Goal: Task Accomplishment & Management: Manage account settings

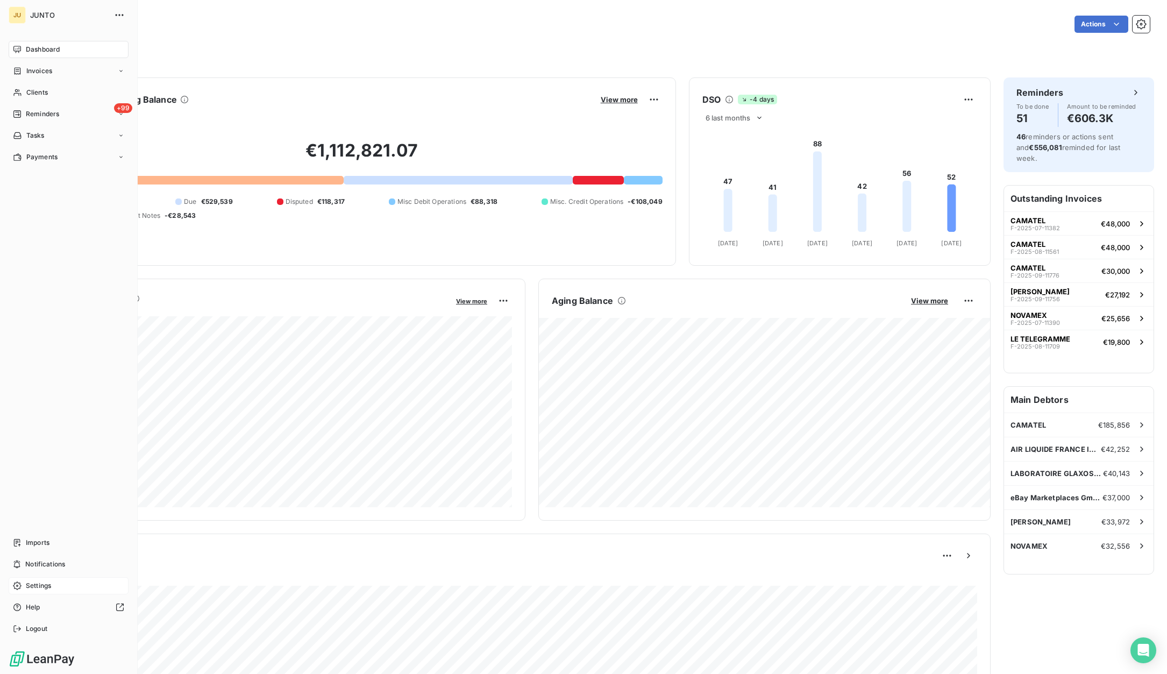
click at [39, 582] on span "Settings" at bounding box center [38, 586] width 25 height 10
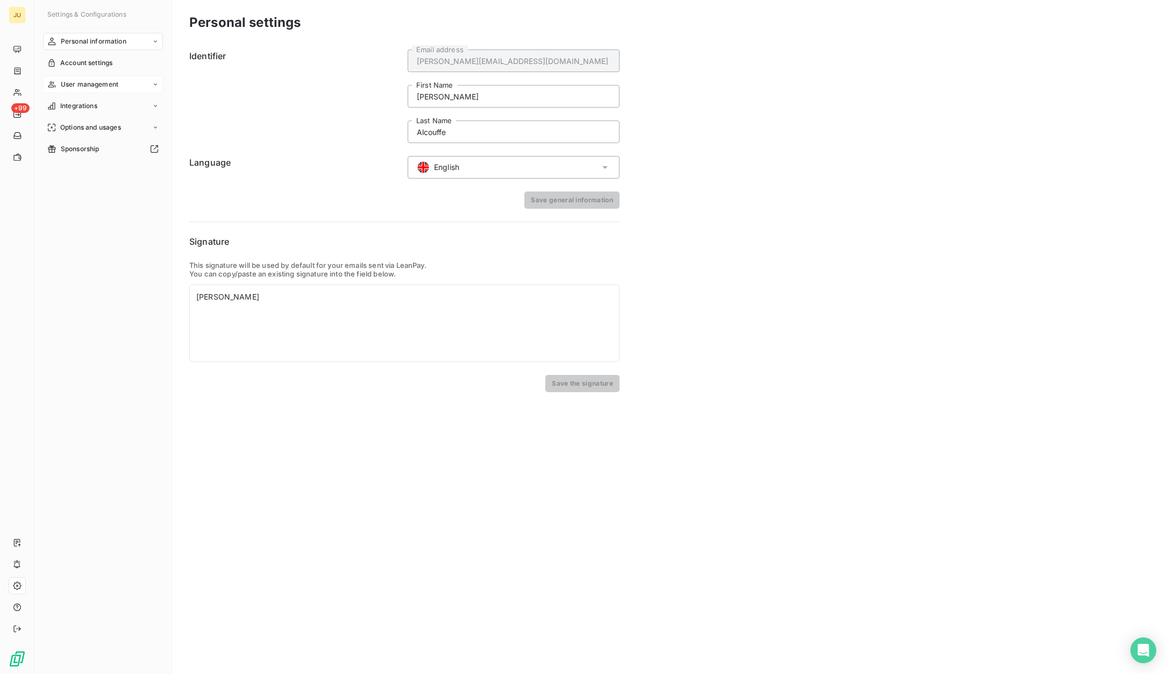
click at [82, 81] on span "User management" at bounding box center [90, 85] width 58 height 10
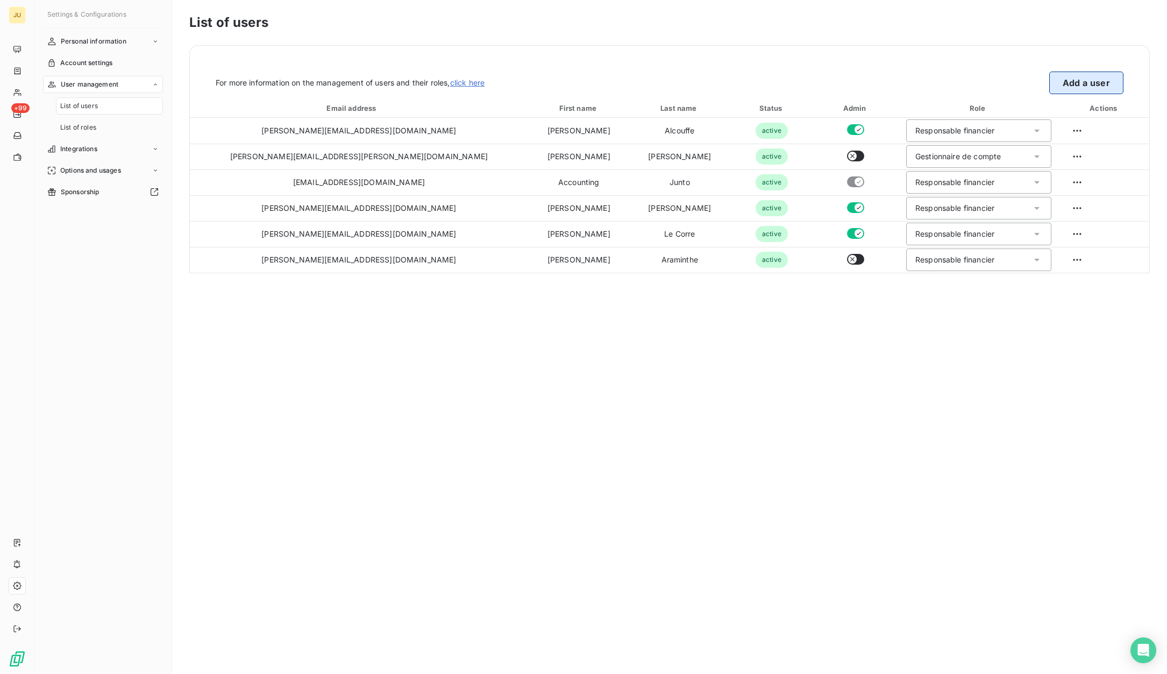
click at [1074, 89] on button "Add a user" at bounding box center [1087, 83] width 74 height 23
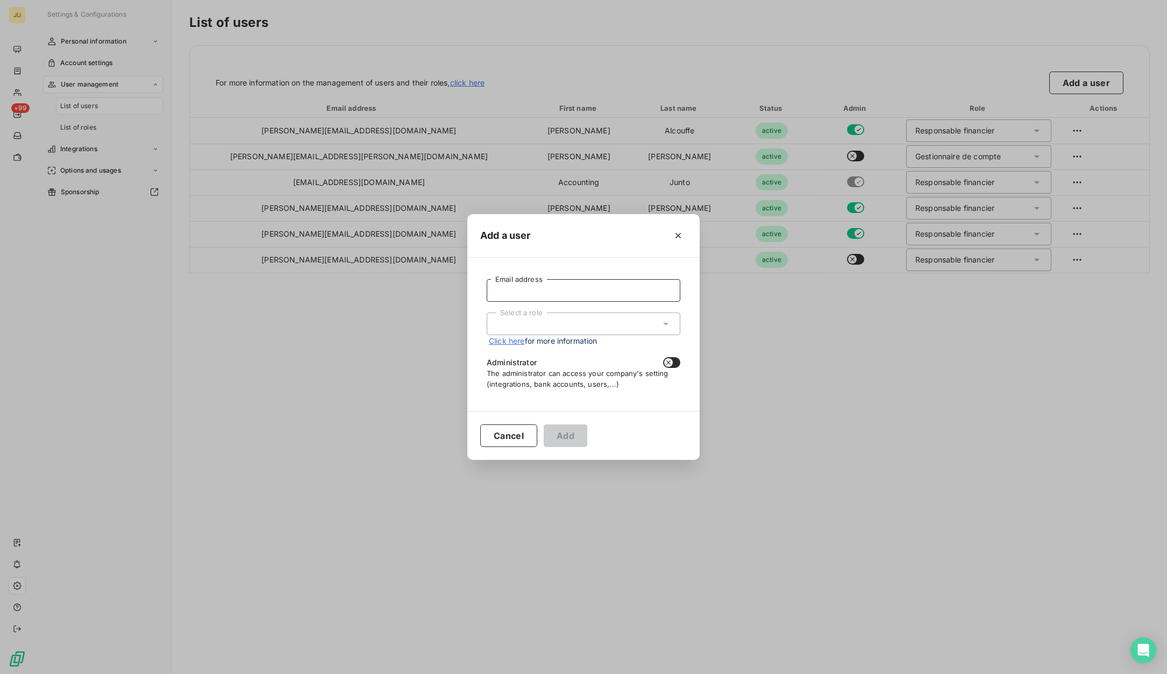
click at [545, 287] on input "Email address" at bounding box center [584, 290] width 194 height 23
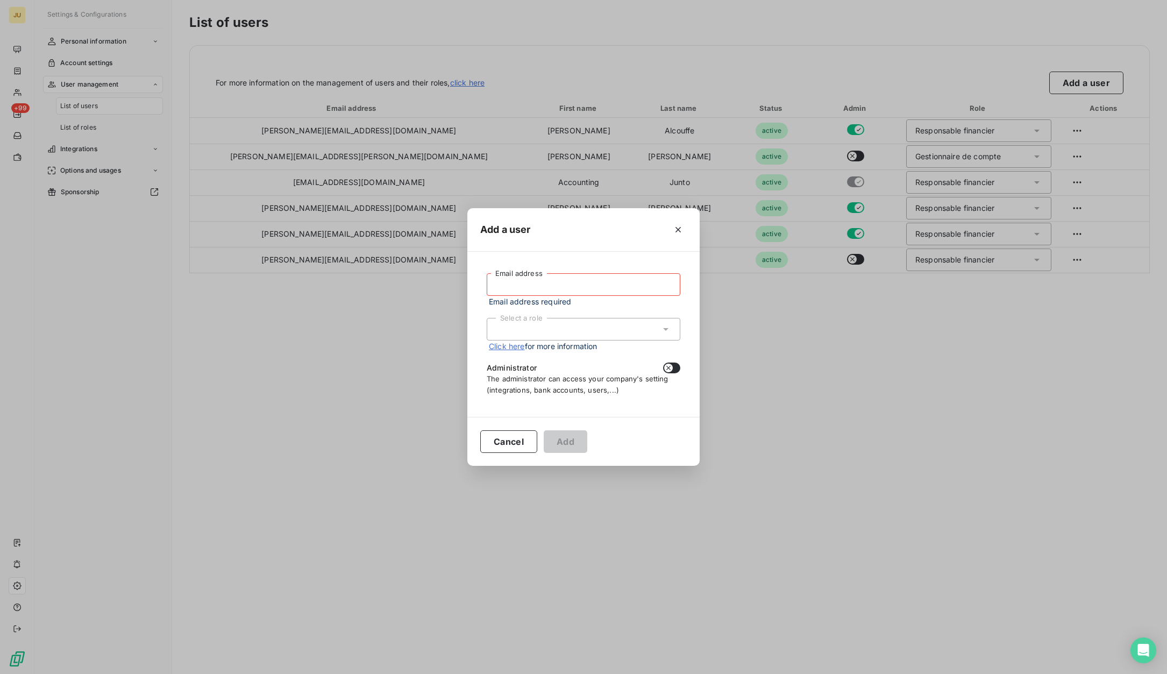
click at [575, 282] on input "Email address" at bounding box center [584, 284] width 194 height 23
click at [574, 287] on input "Email address" at bounding box center [584, 284] width 194 height 23
paste input "[PERSON_NAME][EMAIL_ADDRESS][DOMAIN_NAME]"
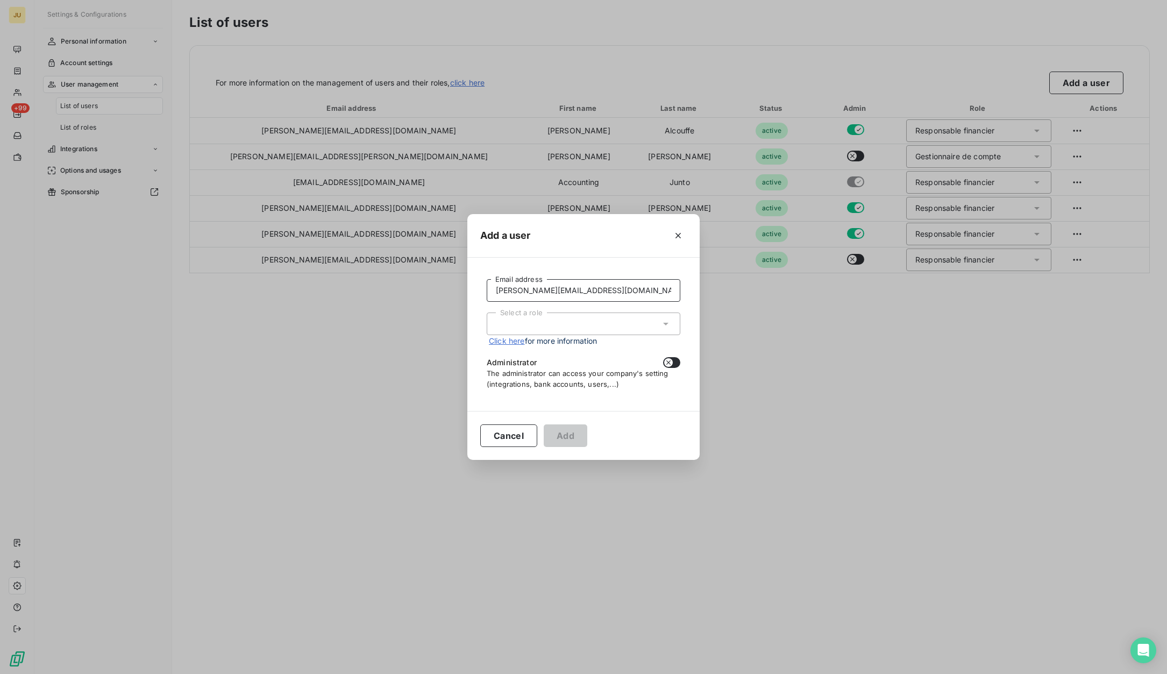
type input "[PERSON_NAME][EMAIL_ADDRESS][DOMAIN_NAME]"
click at [578, 328] on div "Select a role" at bounding box center [584, 324] width 194 height 23
click at [578, 382] on li "Responsable financier" at bounding box center [584, 383] width 194 height 19
click at [572, 436] on button "Add" at bounding box center [566, 435] width 44 height 23
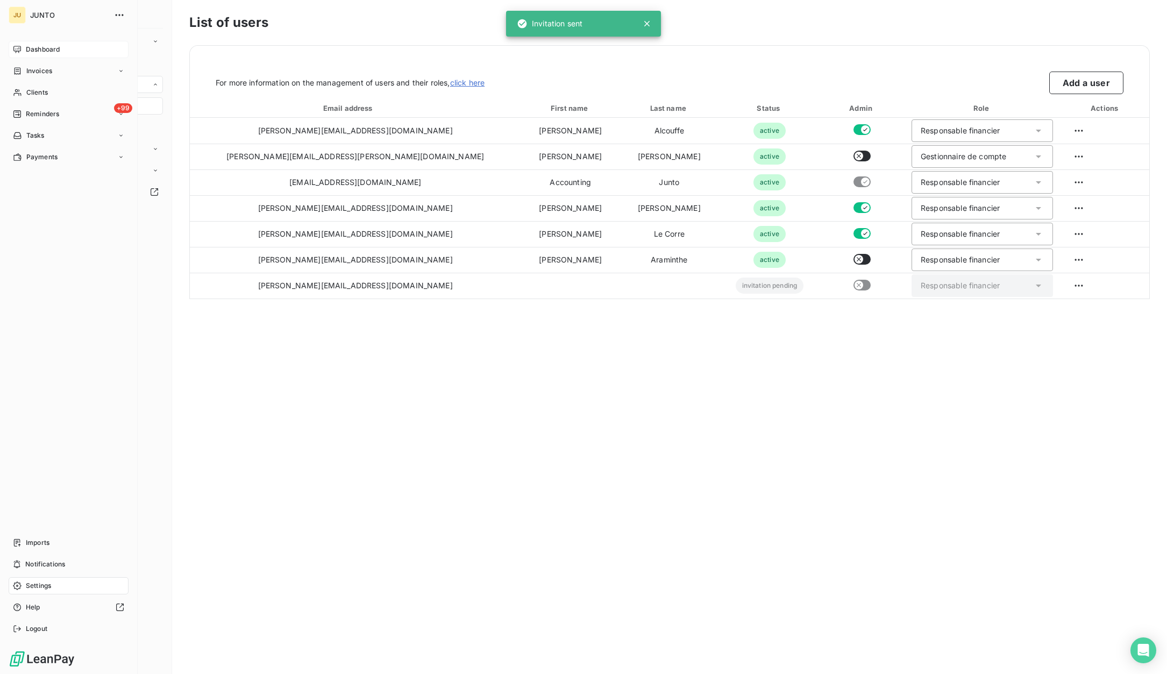
click at [17, 46] on icon at bounding box center [17, 49] width 8 height 7
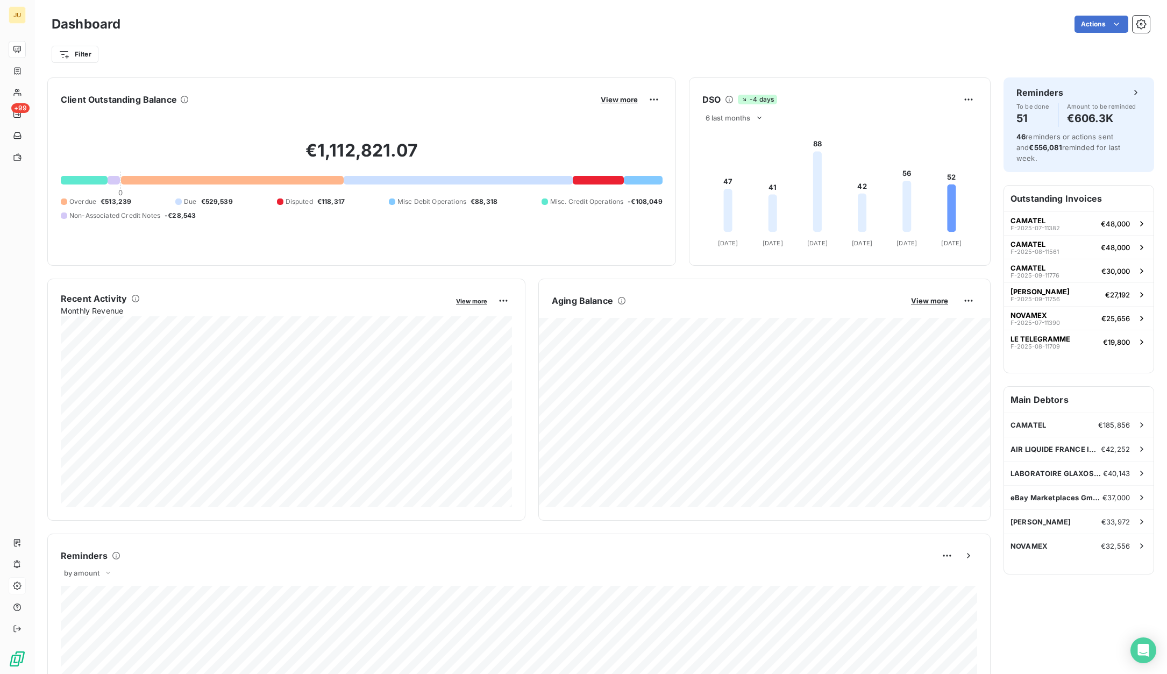
click at [717, 125] on foreignobject at bounding box center [840, 188] width 301 height 128
click at [722, 122] on span "6 last months" at bounding box center [728, 118] width 45 height 9
click at [737, 159] on li "12" at bounding box center [740, 159] width 71 height 19
click at [262, 182] on div at bounding box center [232, 180] width 223 height 9
